Goal: Task Accomplishment & Management: Manage account settings

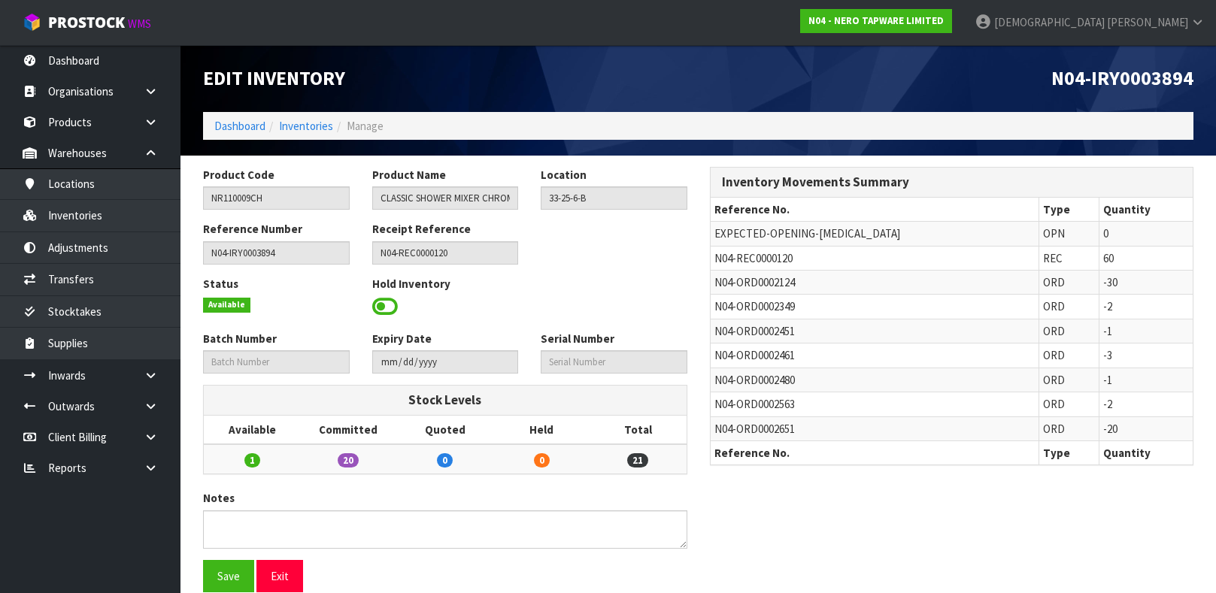
scroll to position [21, 0]
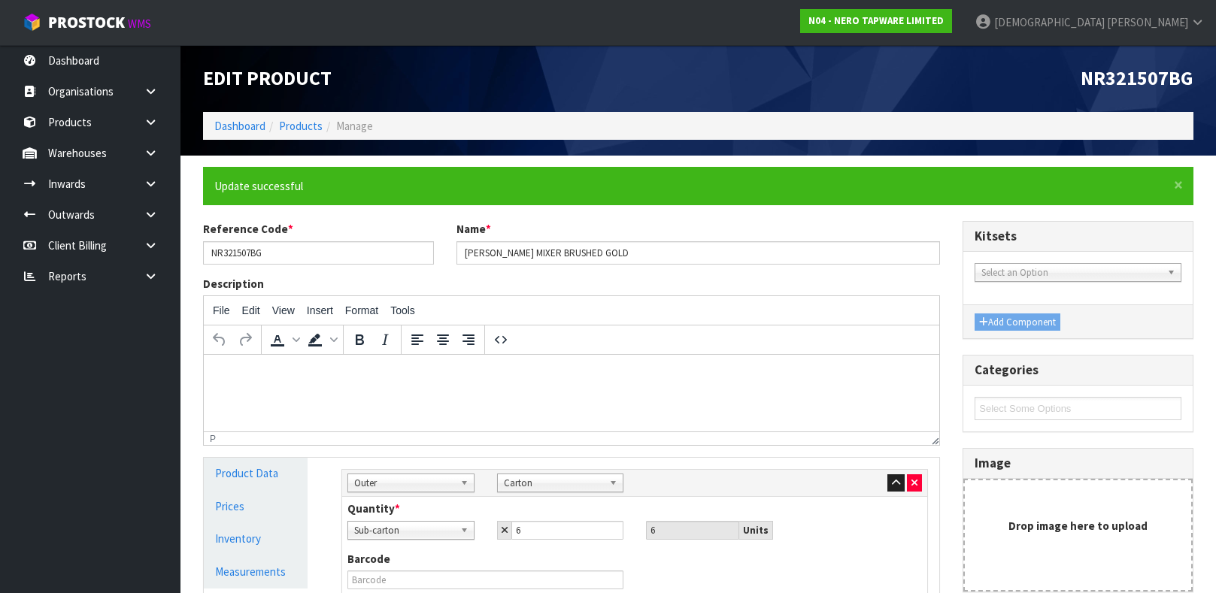
click at [74, 53] on link "Dashboard" at bounding box center [90, 60] width 180 height 31
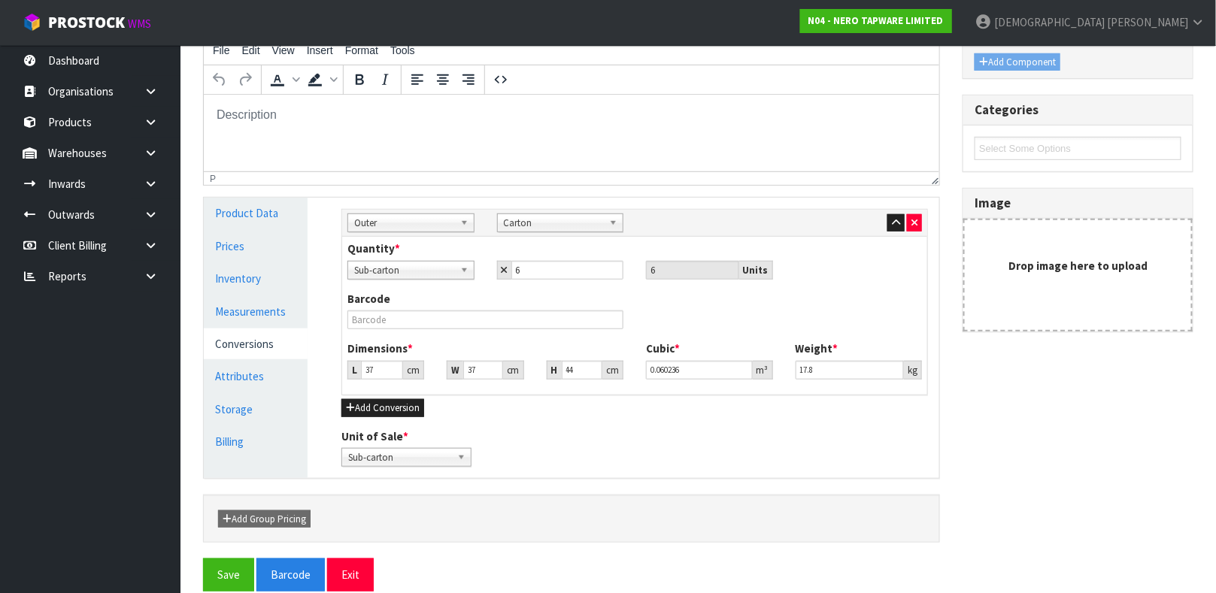
scroll to position [260, 0]
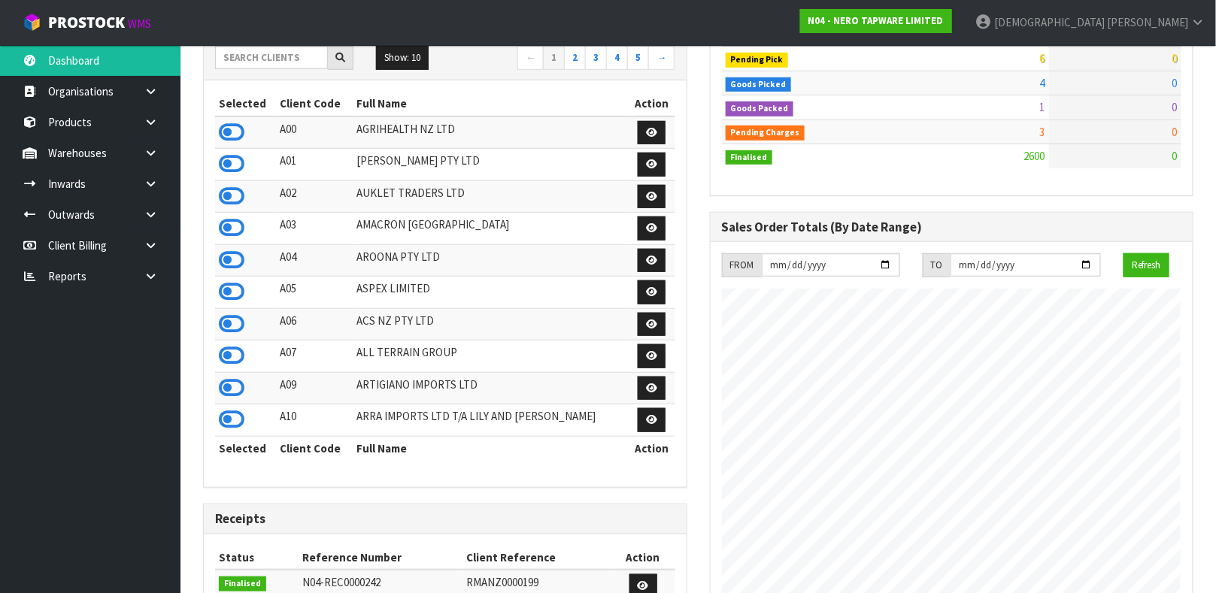
scroll to position [1270, 506]
click at [246, 58] on input "text" at bounding box center [271, 57] width 113 height 23
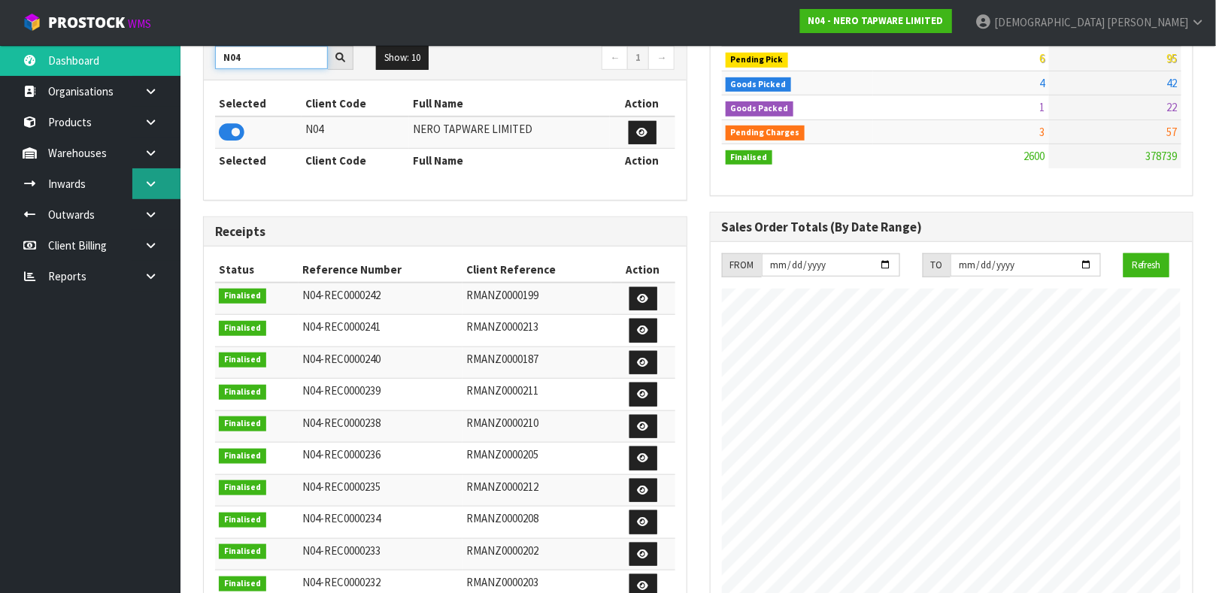
type input "N04"
click at [168, 189] on link at bounding box center [156, 183] width 48 height 31
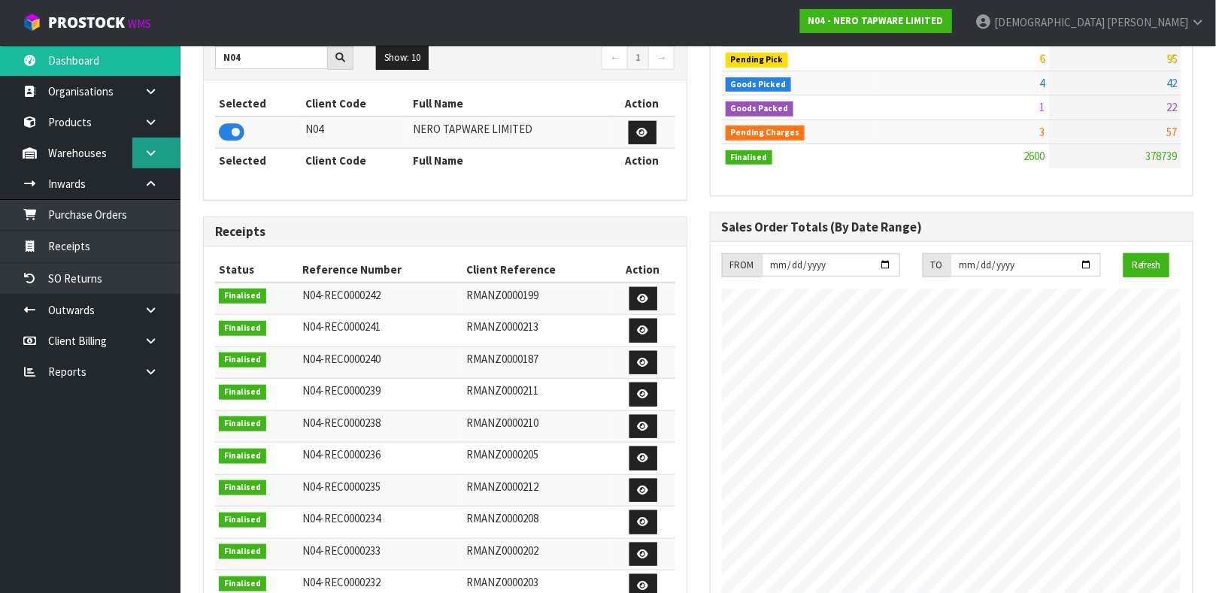
click at [153, 150] on icon at bounding box center [151, 152] width 14 height 11
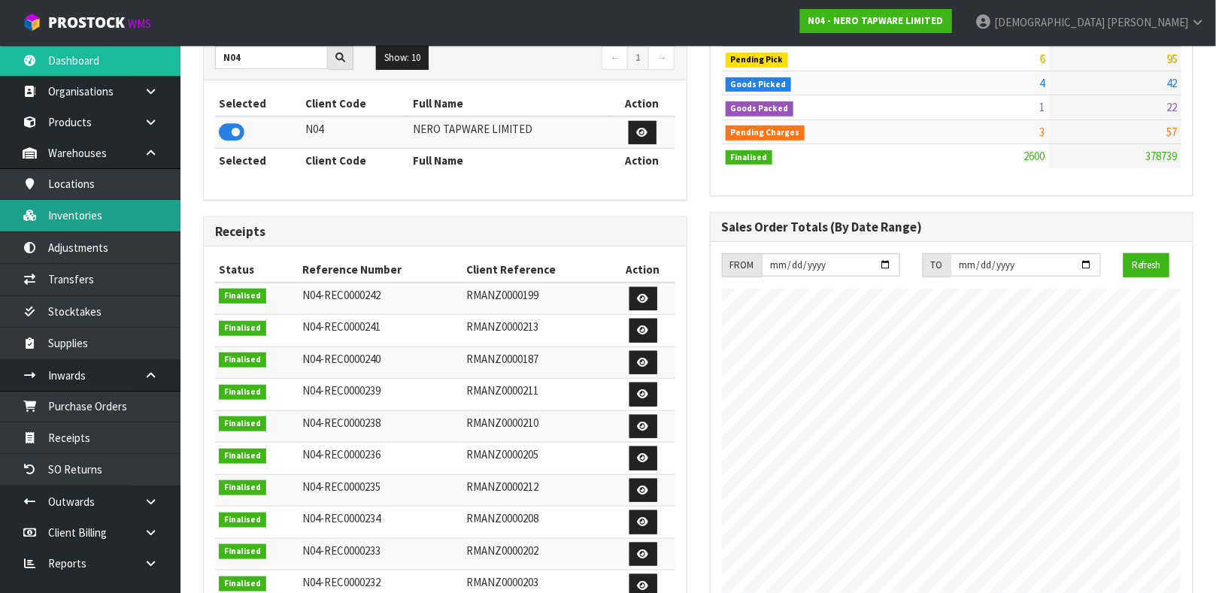
click at [91, 218] on link "Inventories" at bounding box center [90, 215] width 180 height 31
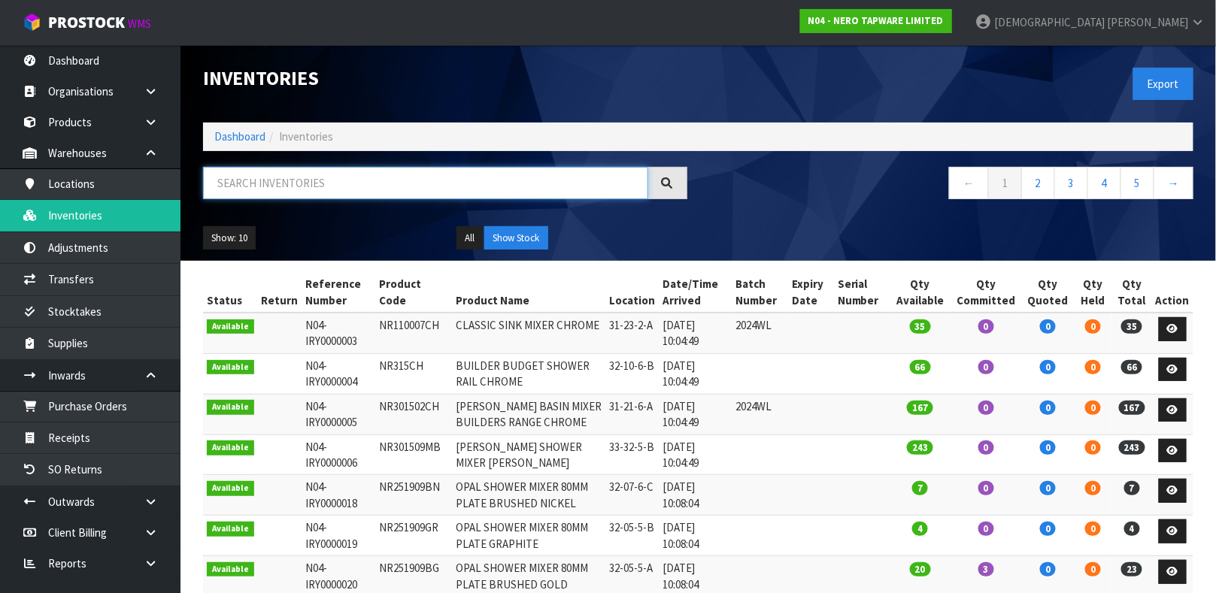
click at [276, 185] on input "text" at bounding box center [425, 183] width 445 height 32
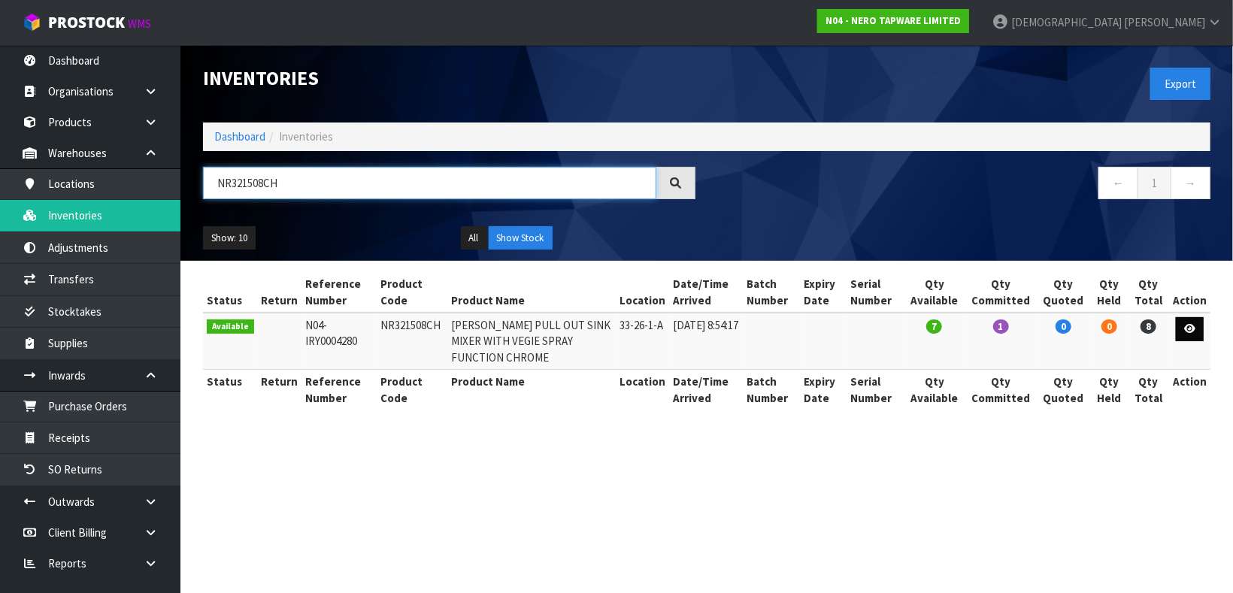
type input "NR321508CH"
click at [1192, 331] on icon at bounding box center [1189, 329] width 11 height 10
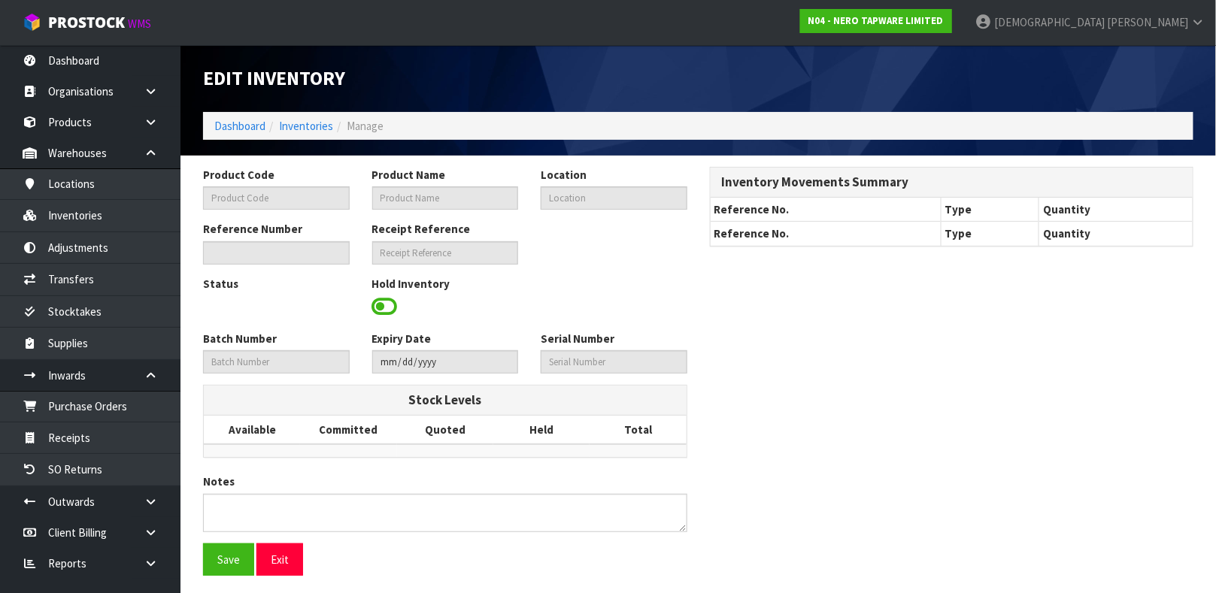
type input "NR321508CH"
type input "[PERSON_NAME] PULL OUT SINK MIXER WITH VEGIE SPRAY FUNCTION CHROME"
type input "33-26-1-A"
type input "N04-IRY0004280"
type input "N04-REC0000194"
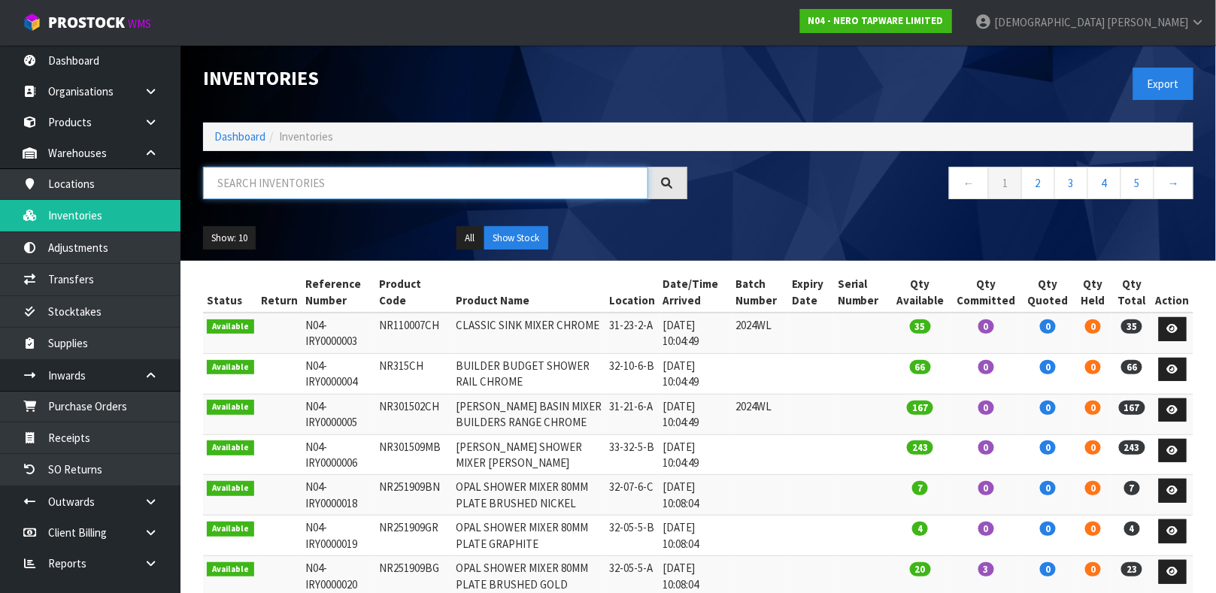
click at [285, 184] on input "text" at bounding box center [425, 183] width 445 height 32
type input "B"
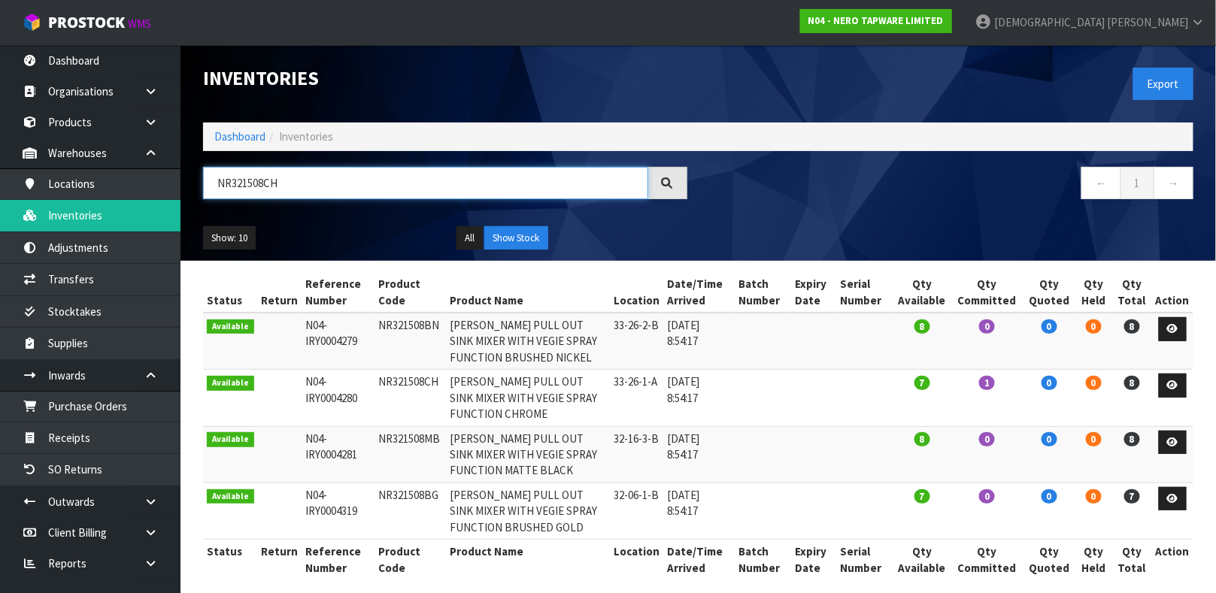
type input "NR321508CH"
